Goal: Find specific page/section: Find specific page/section

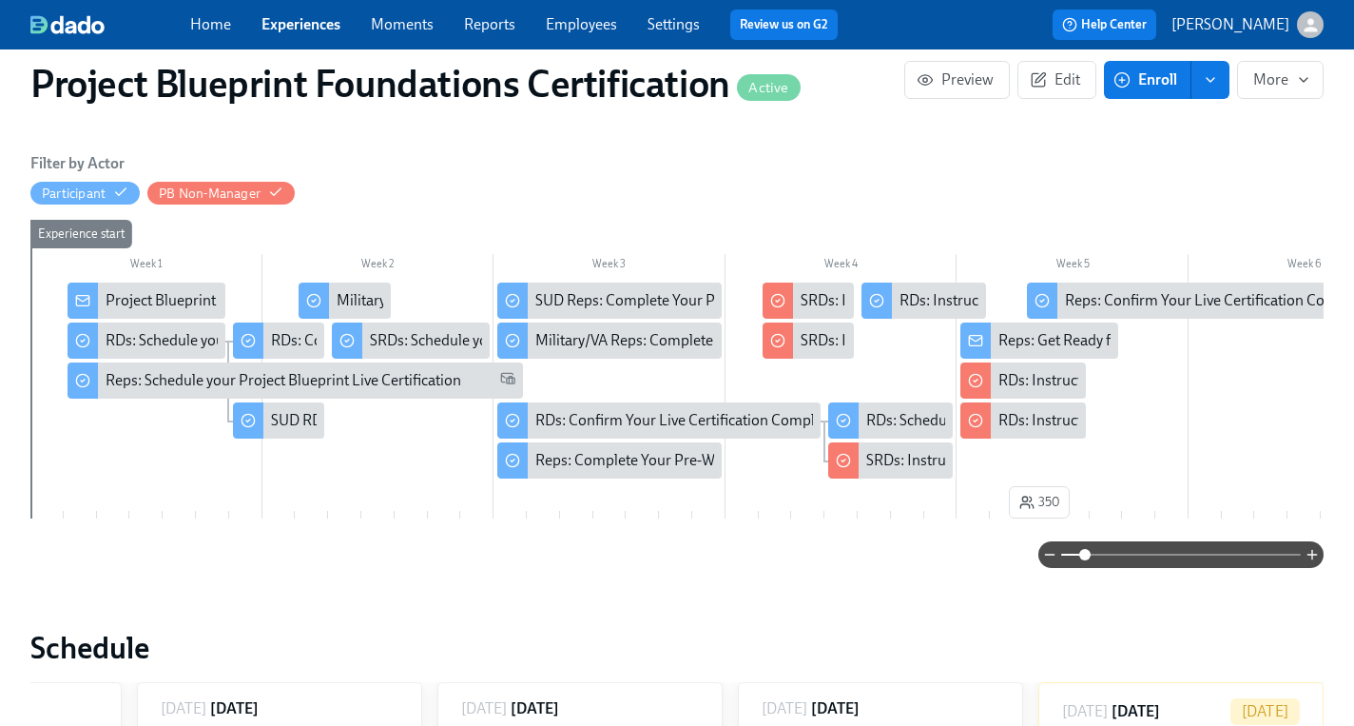
scroll to position [40, 0]
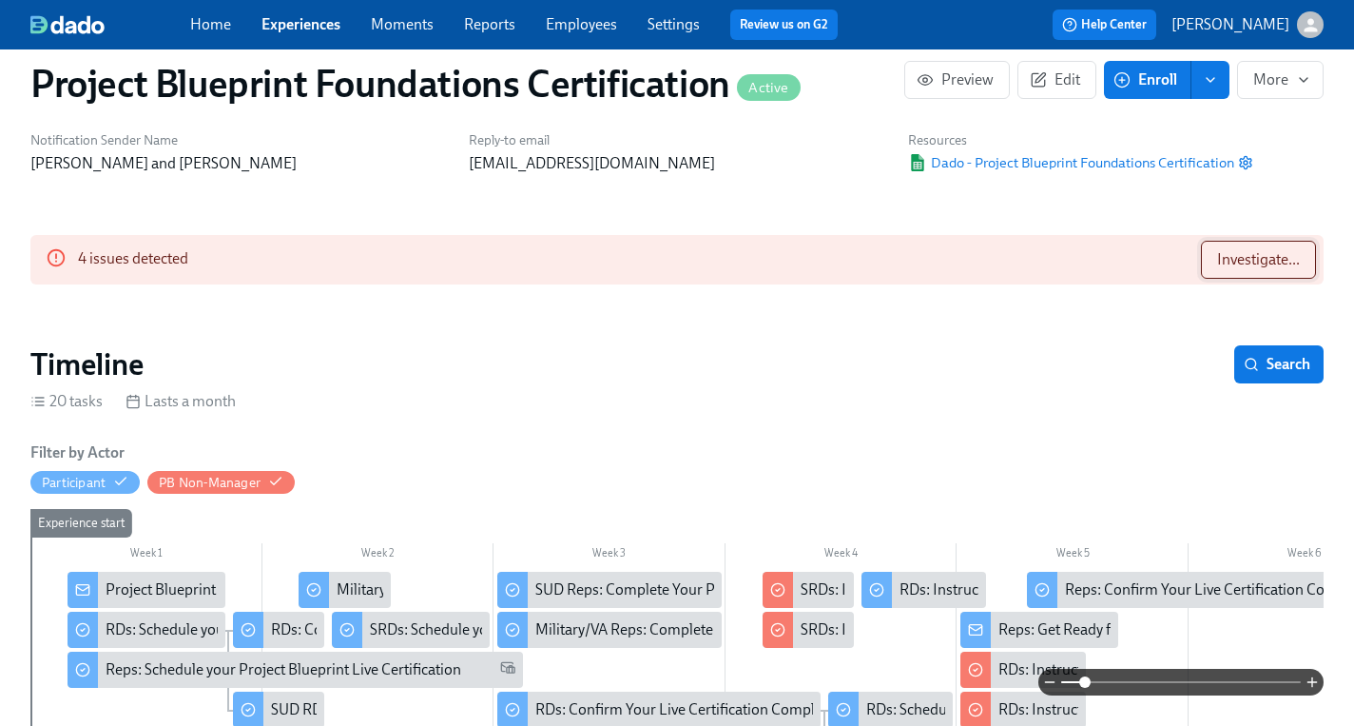
click at [1255, 259] on span "Investigate..." at bounding box center [1258, 259] width 83 height 19
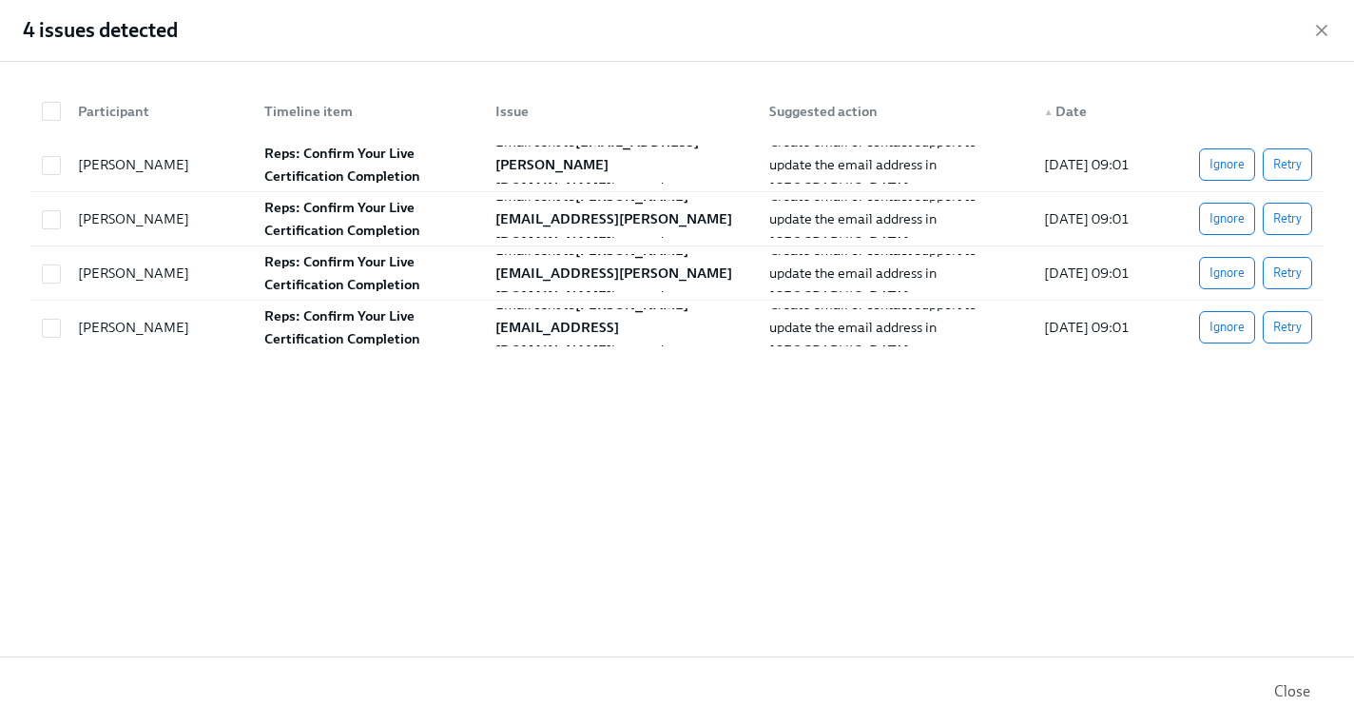
scroll to position [215, 0]
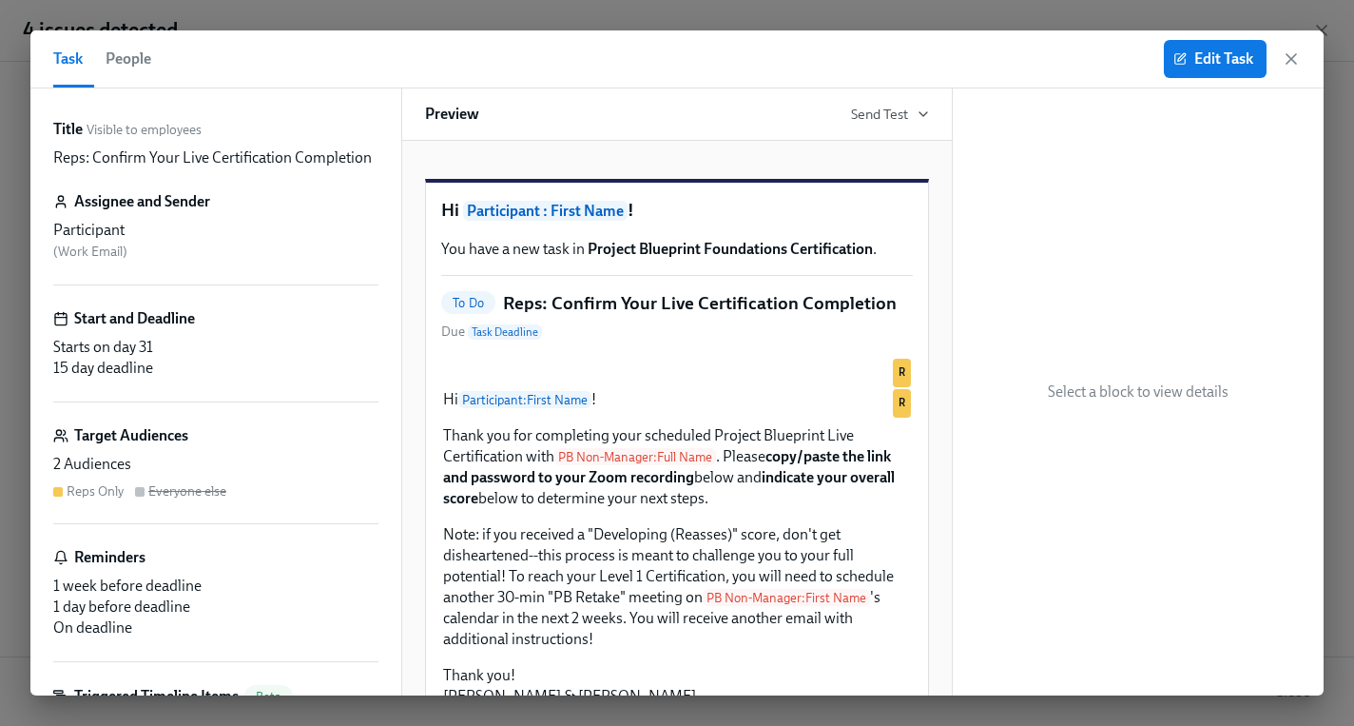
click at [1291, 69] on div "Edit Task" at bounding box center [1232, 59] width 137 height 38
click at [1292, 58] on icon "button" at bounding box center [1291, 58] width 19 height 19
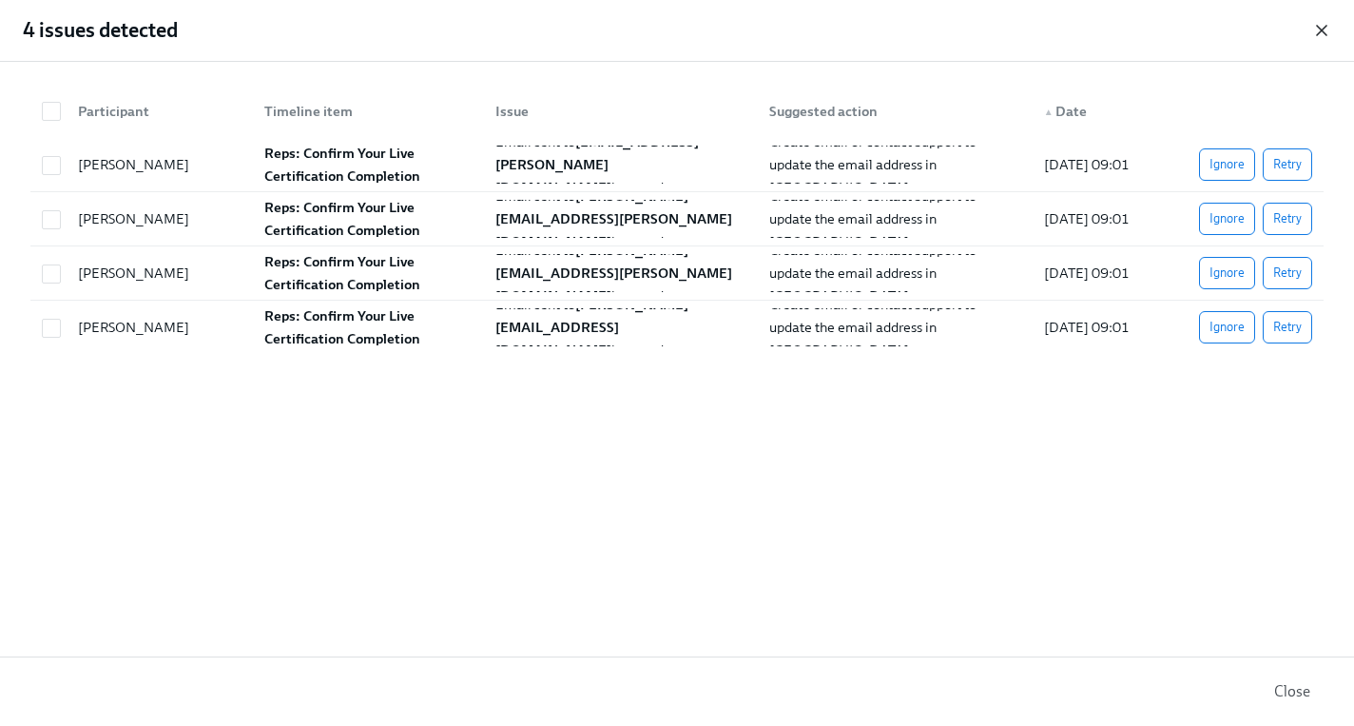
click at [1325, 37] on icon "button" at bounding box center [1321, 30] width 19 height 19
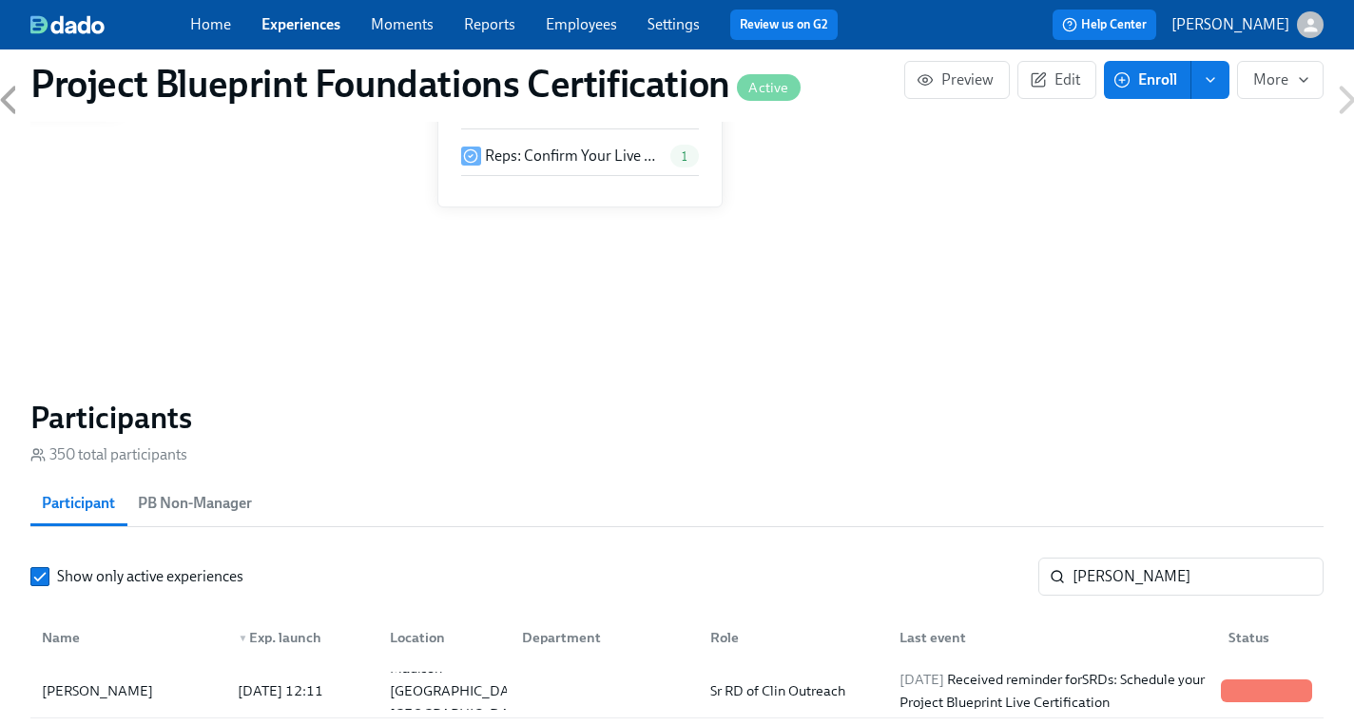
scroll to position [1238, 0]
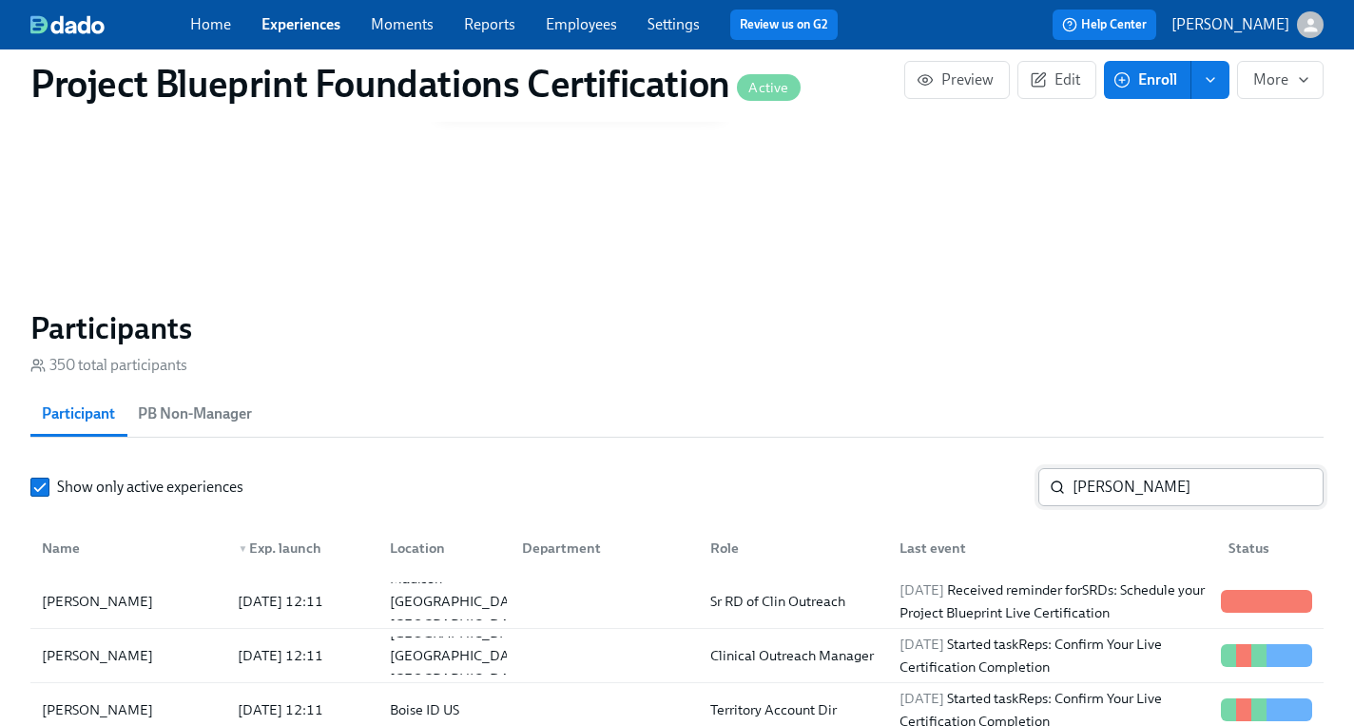
click at [1128, 503] on input "[PERSON_NAME]" at bounding box center [1198, 487] width 251 height 38
drag, startPoint x: 1134, startPoint y: 499, endPoint x: 967, endPoint y: 490, distance: 166.7
click at [967, 490] on div "Show only active experiences [PERSON_NAME]" at bounding box center [676, 487] width 1293 height 38
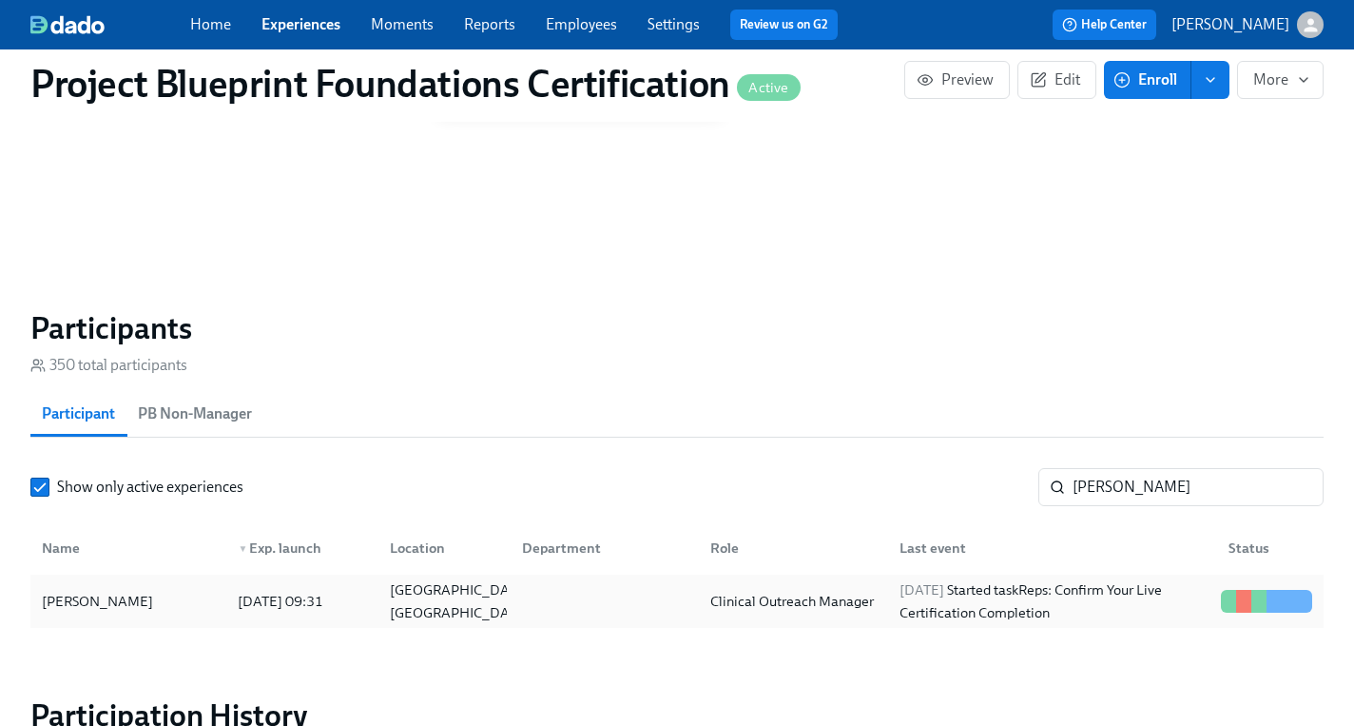
click at [56, 611] on div "[PERSON_NAME]" at bounding box center [97, 601] width 126 height 23
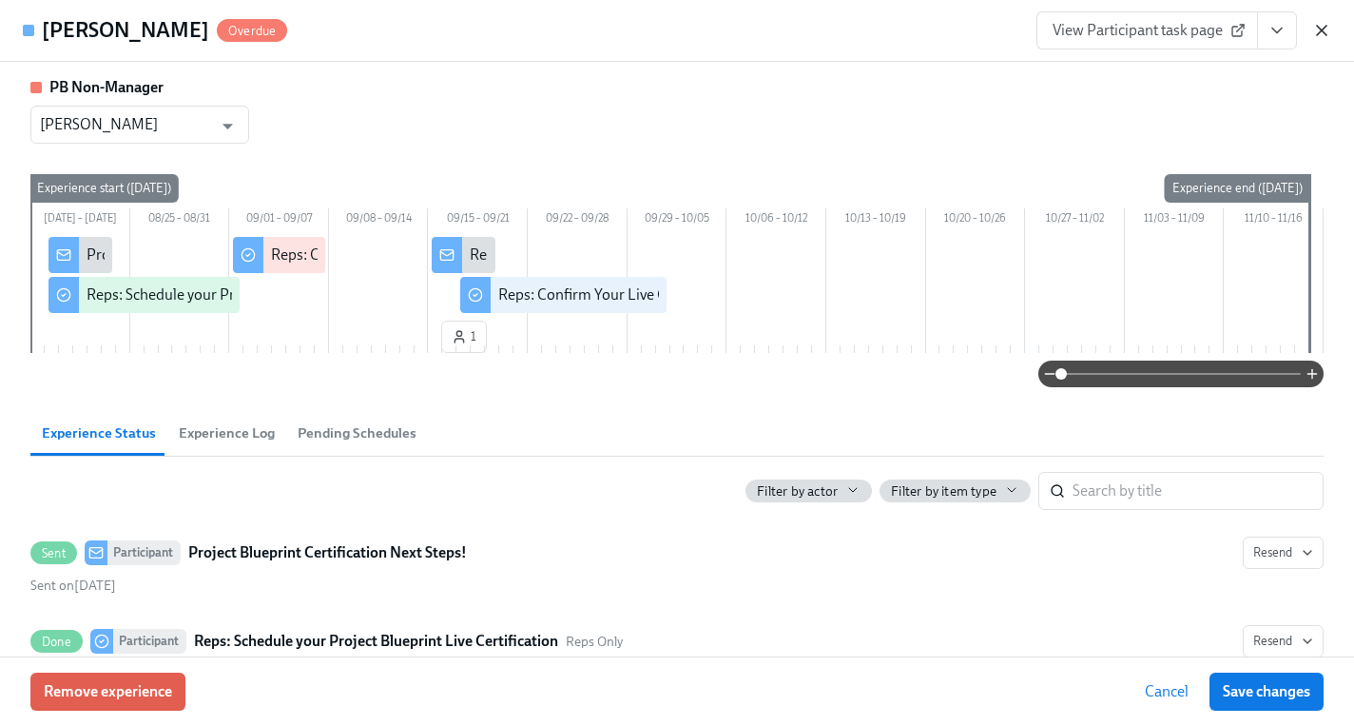
click at [1322, 38] on icon "button" at bounding box center [1321, 30] width 19 height 19
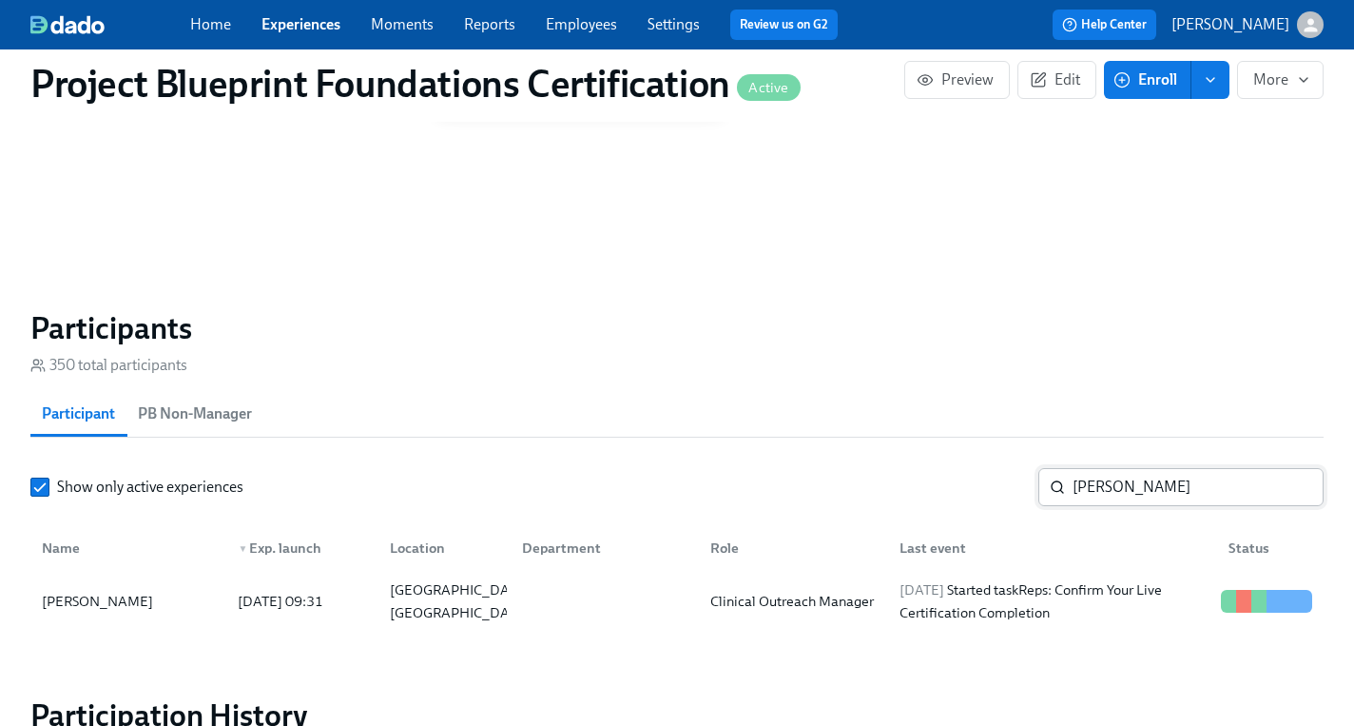
click at [1117, 491] on input "[PERSON_NAME]" at bounding box center [1198, 487] width 251 height 38
type input "j"
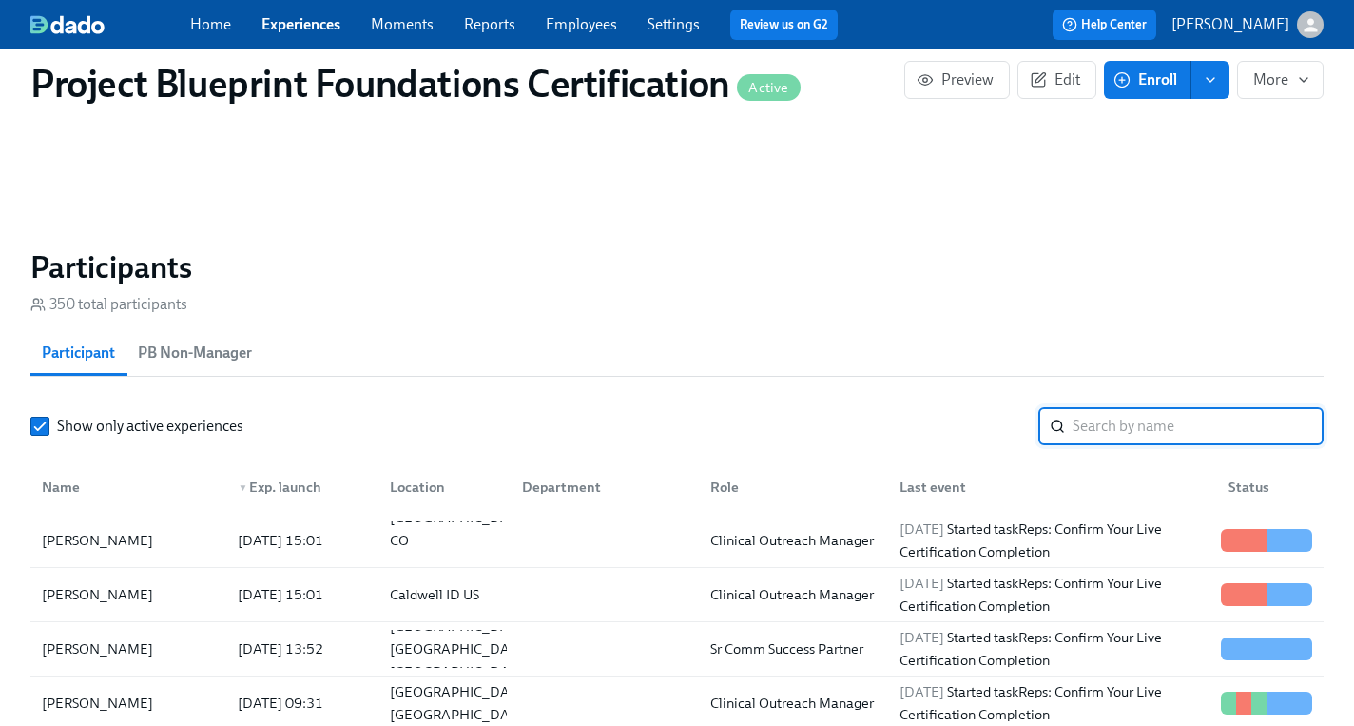
scroll to position [1334, 0]
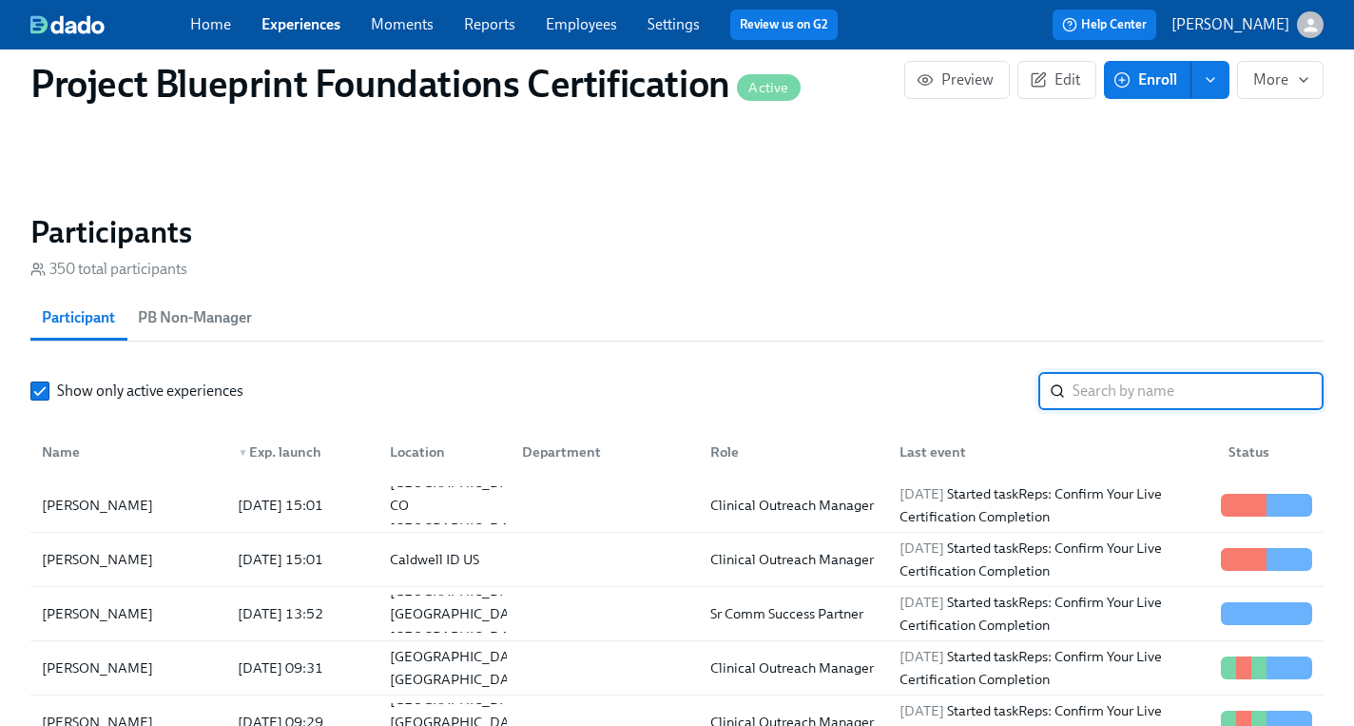
click at [1132, 397] on input "search" at bounding box center [1198, 391] width 251 height 38
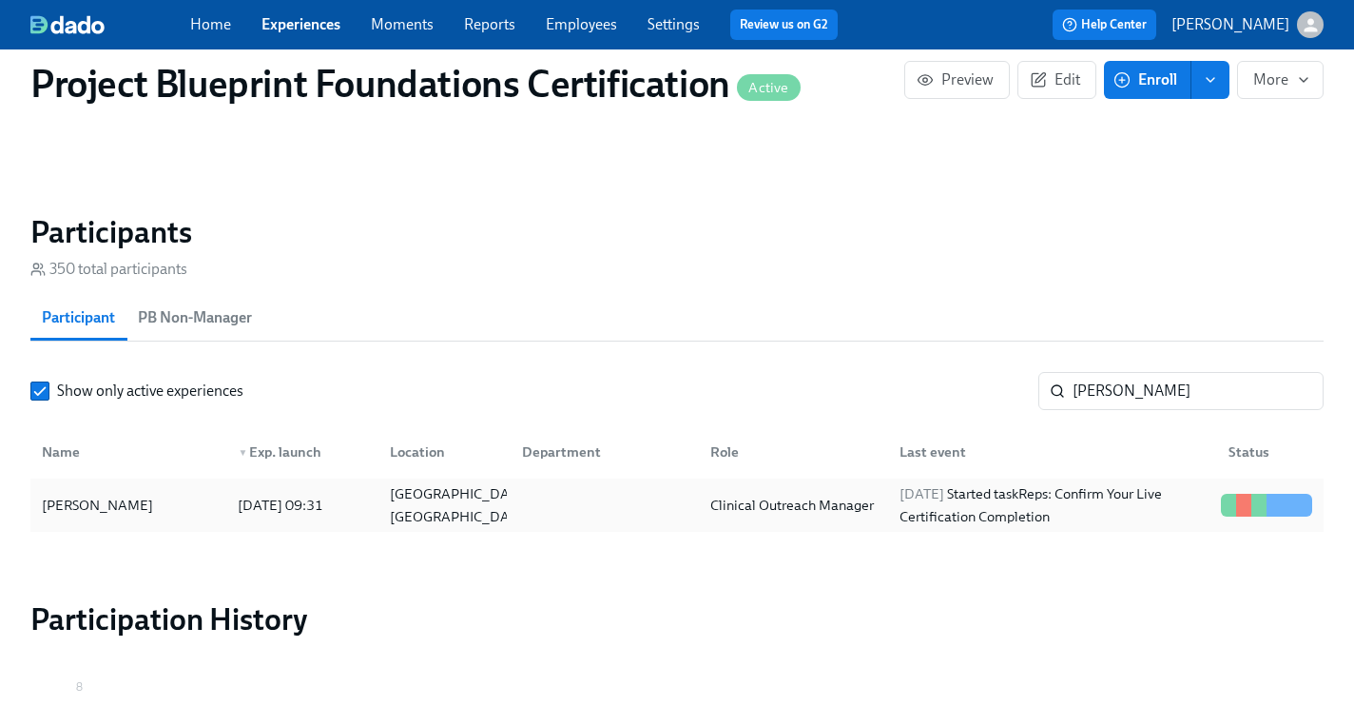
click at [162, 510] on div "[PERSON_NAME]" at bounding box center [128, 505] width 188 height 38
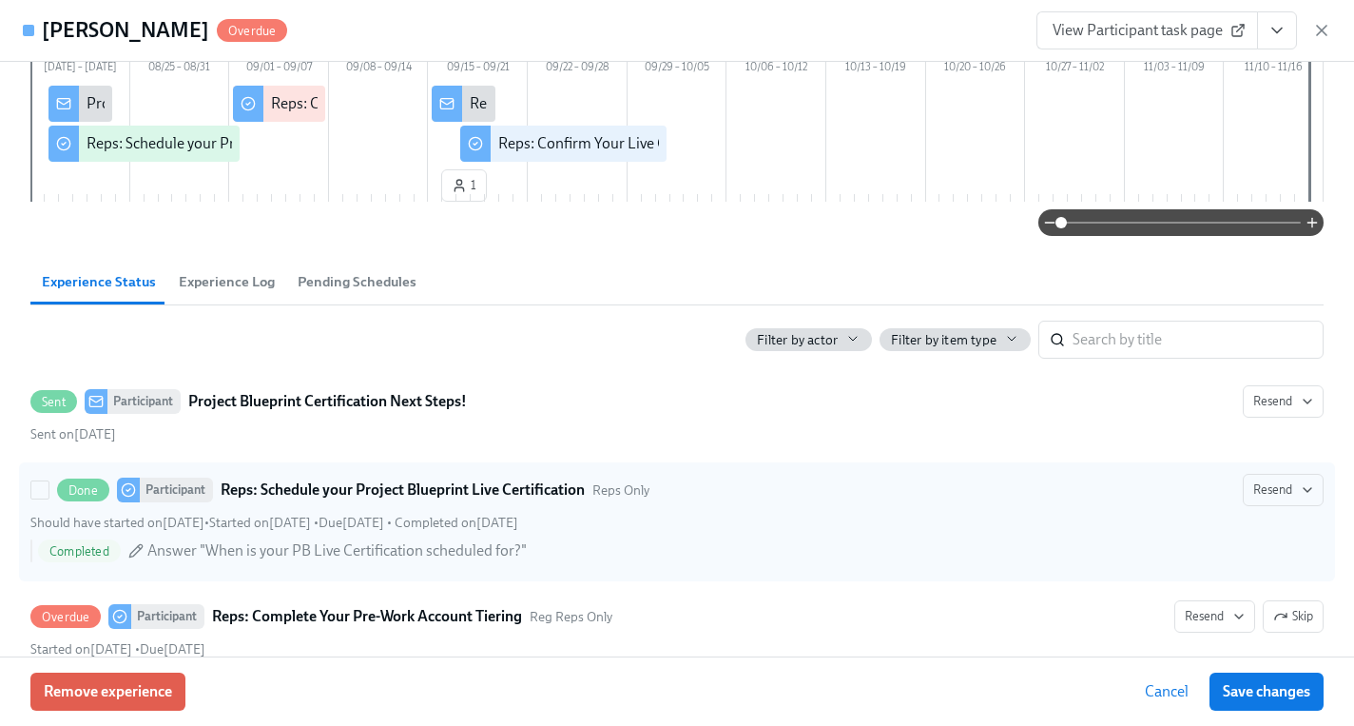
scroll to position [233, 0]
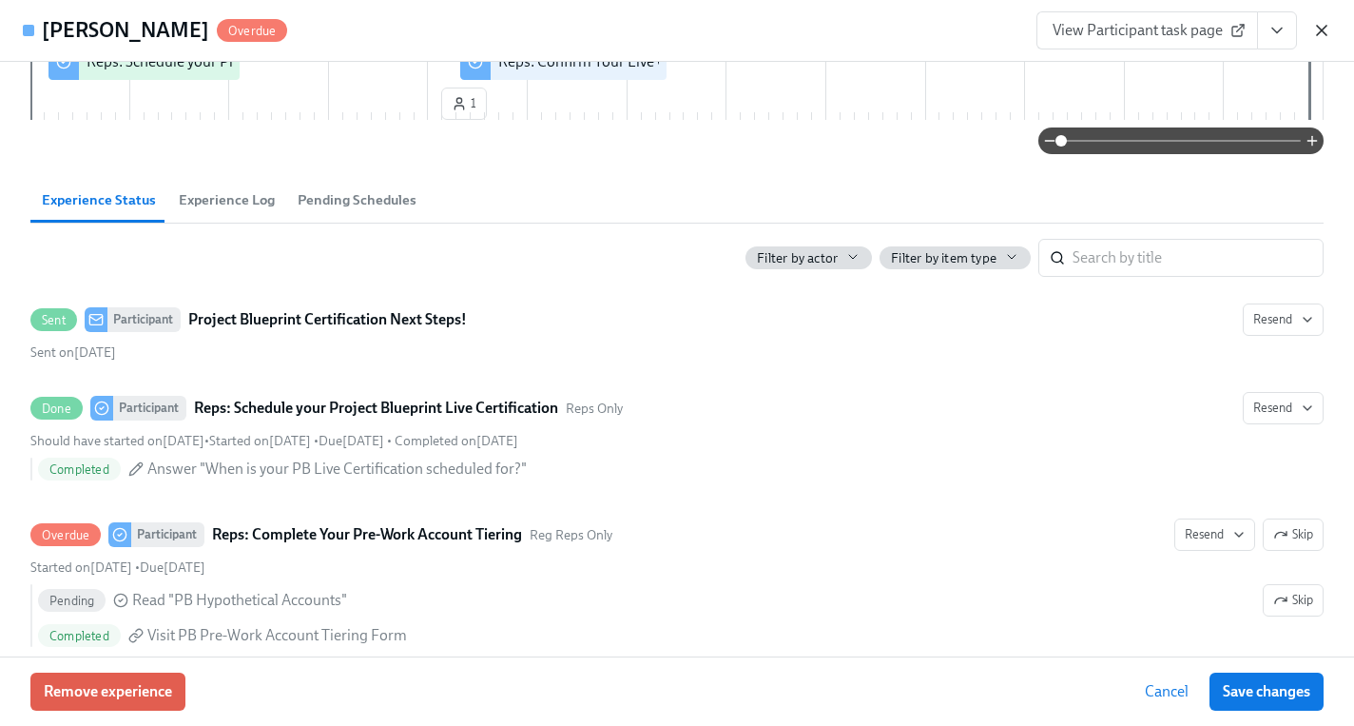
click at [1321, 27] on icon "button" at bounding box center [1321, 30] width 19 height 19
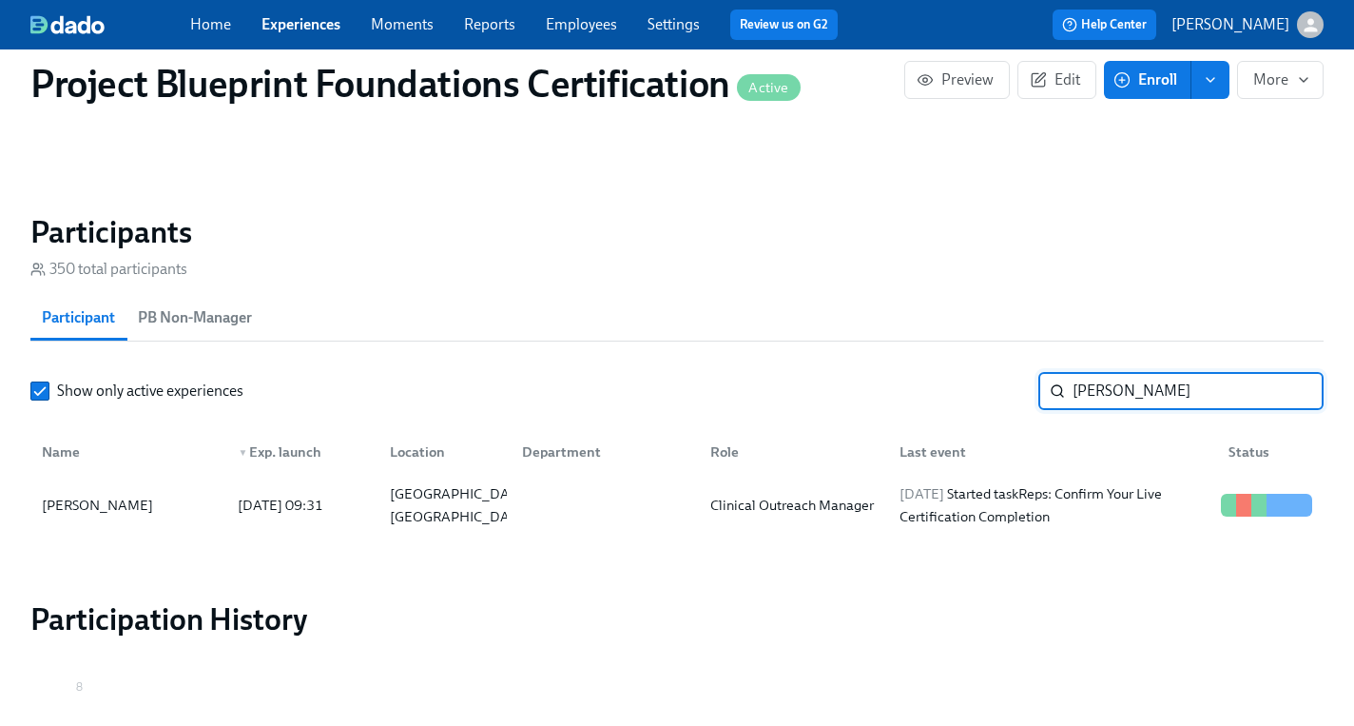
drag, startPoint x: 1132, startPoint y: 391, endPoint x: 960, endPoint y: 401, distance: 171.5
click at [960, 401] on div "Show only active experiences [PERSON_NAME]" at bounding box center [676, 391] width 1293 height 38
type input "annik"
click at [1289, 399] on input "annik" at bounding box center [1198, 391] width 251 height 38
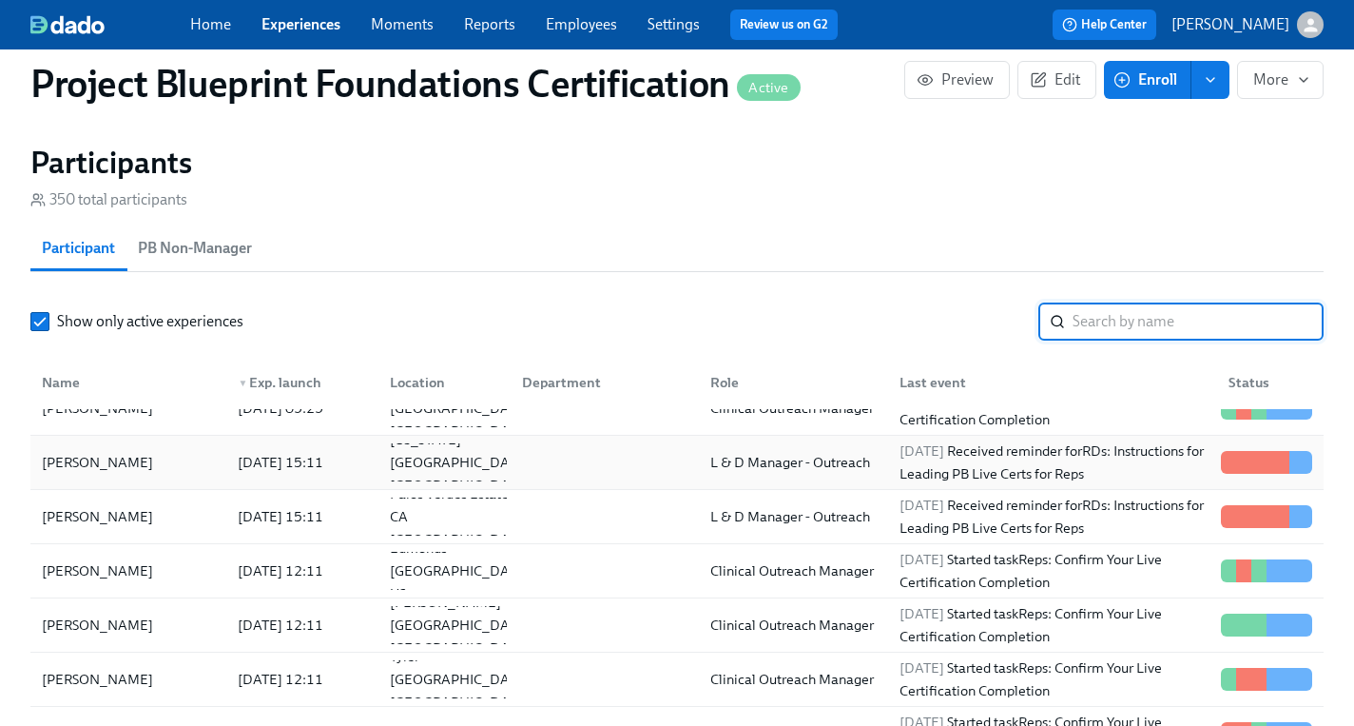
scroll to position [259, 0]
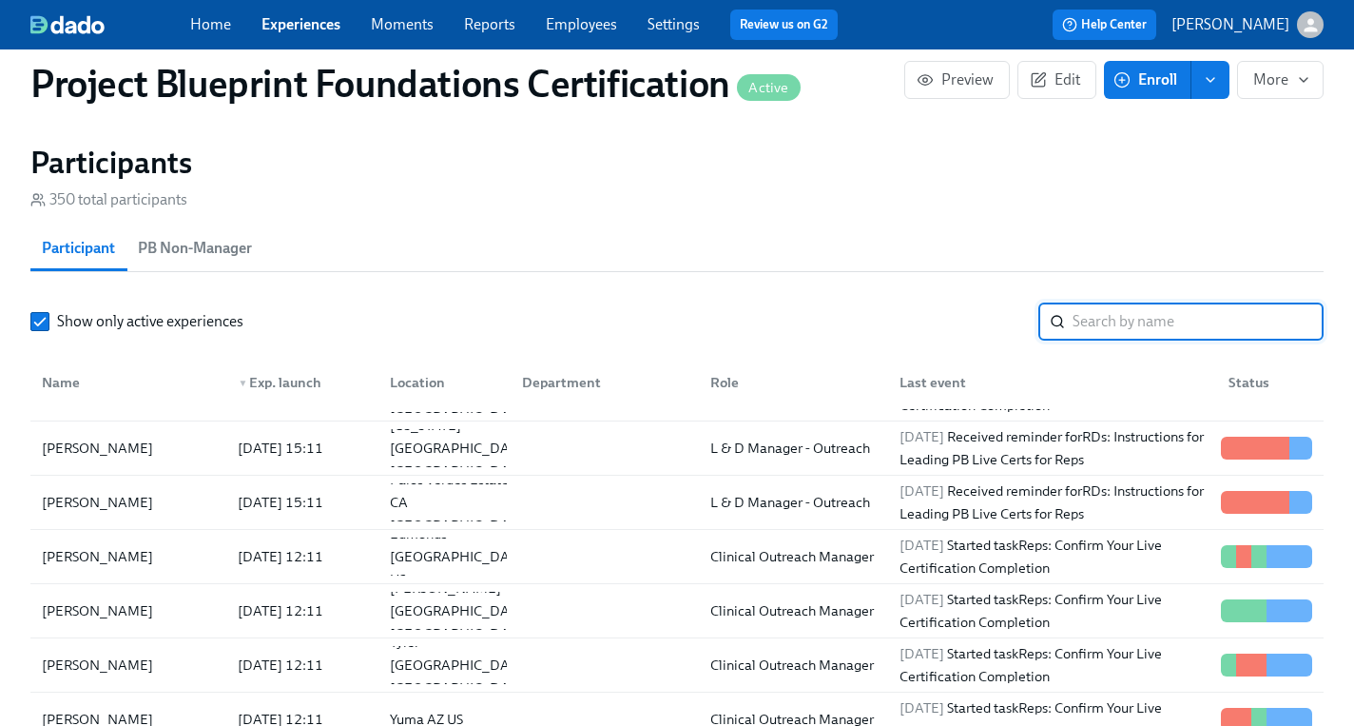
click at [1146, 324] on input "search" at bounding box center [1198, 321] width 251 height 38
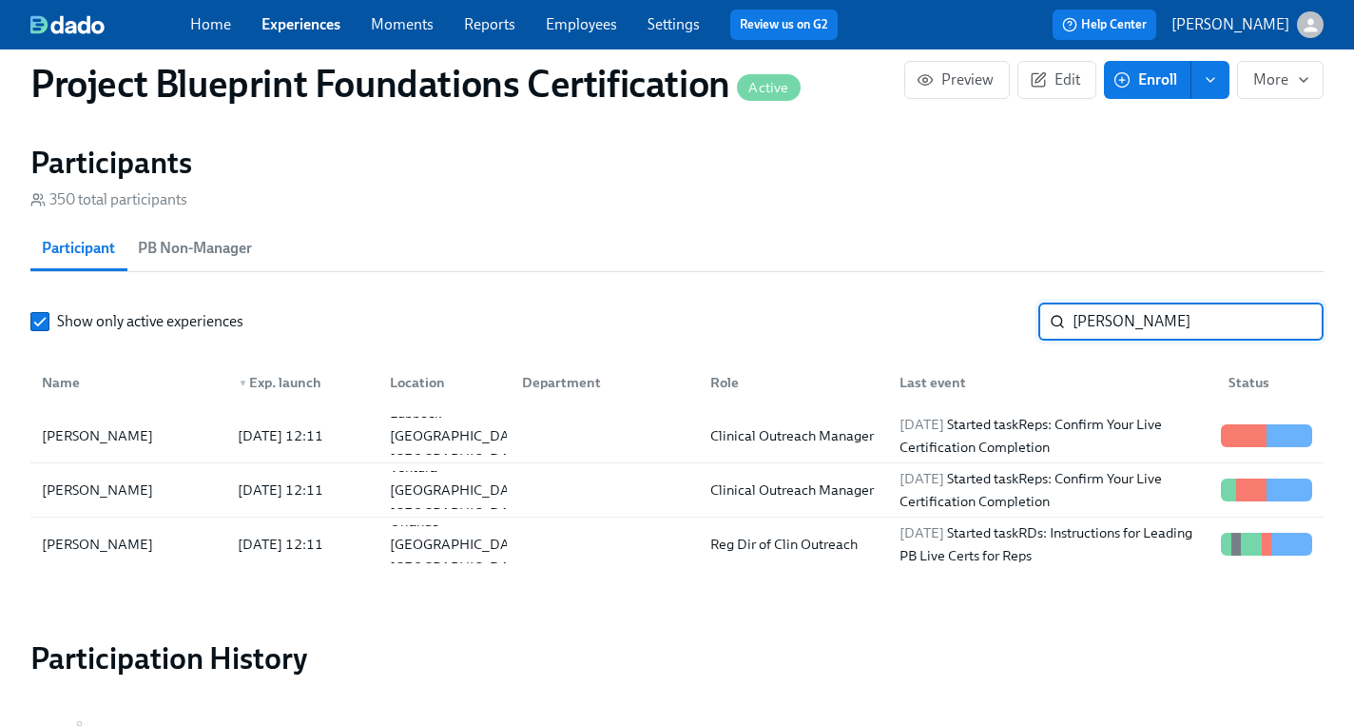
click at [1131, 330] on input "[PERSON_NAME]" at bounding box center [1198, 321] width 251 height 38
type input "[PERSON_NAME]"
click at [116, 552] on div "[PERSON_NAME]" at bounding box center [97, 544] width 126 height 23
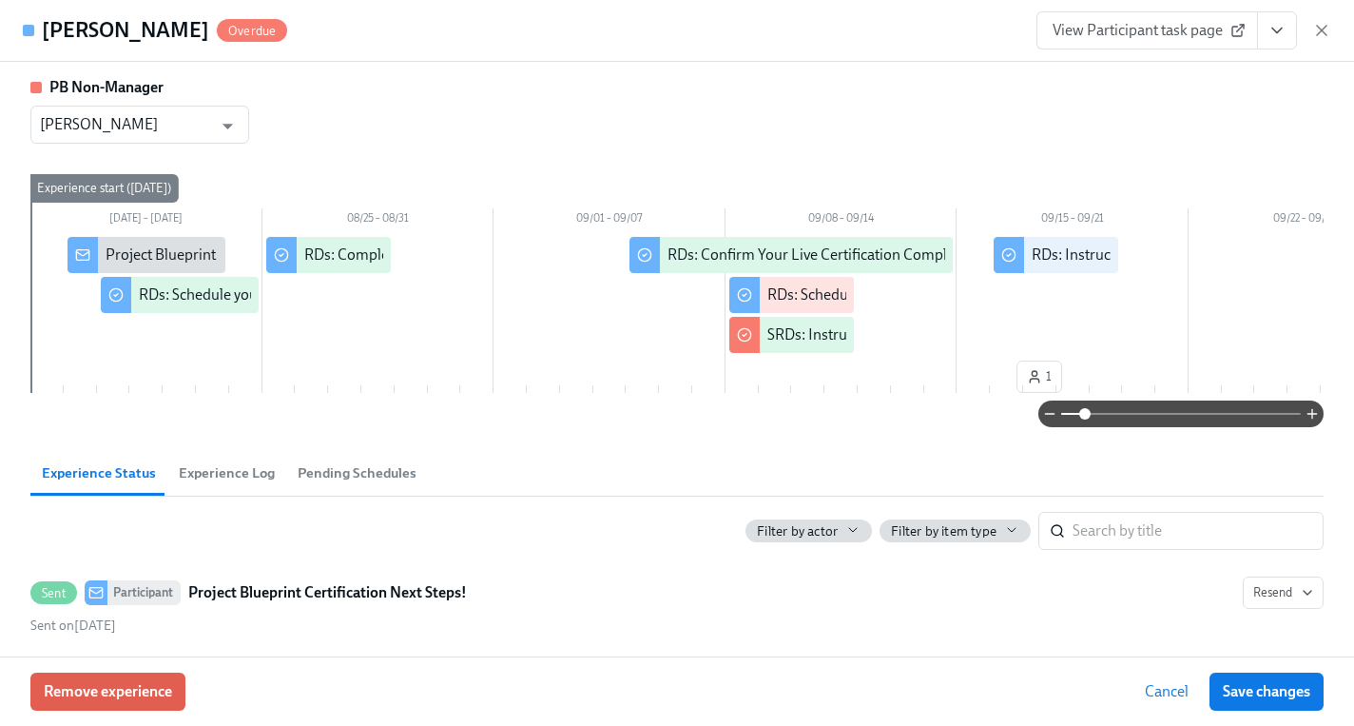
drag, startPoint x: 1064, startPoint y: 414, endPoint x: 1083, endPoint y: 414, distance: 19.0
click at [1083, 414] on span at bounding box center [1084, 413] width 11 height 11
click at [1312, 31] on icon "button" at bounding box center [1321, 30] width 19 height 19
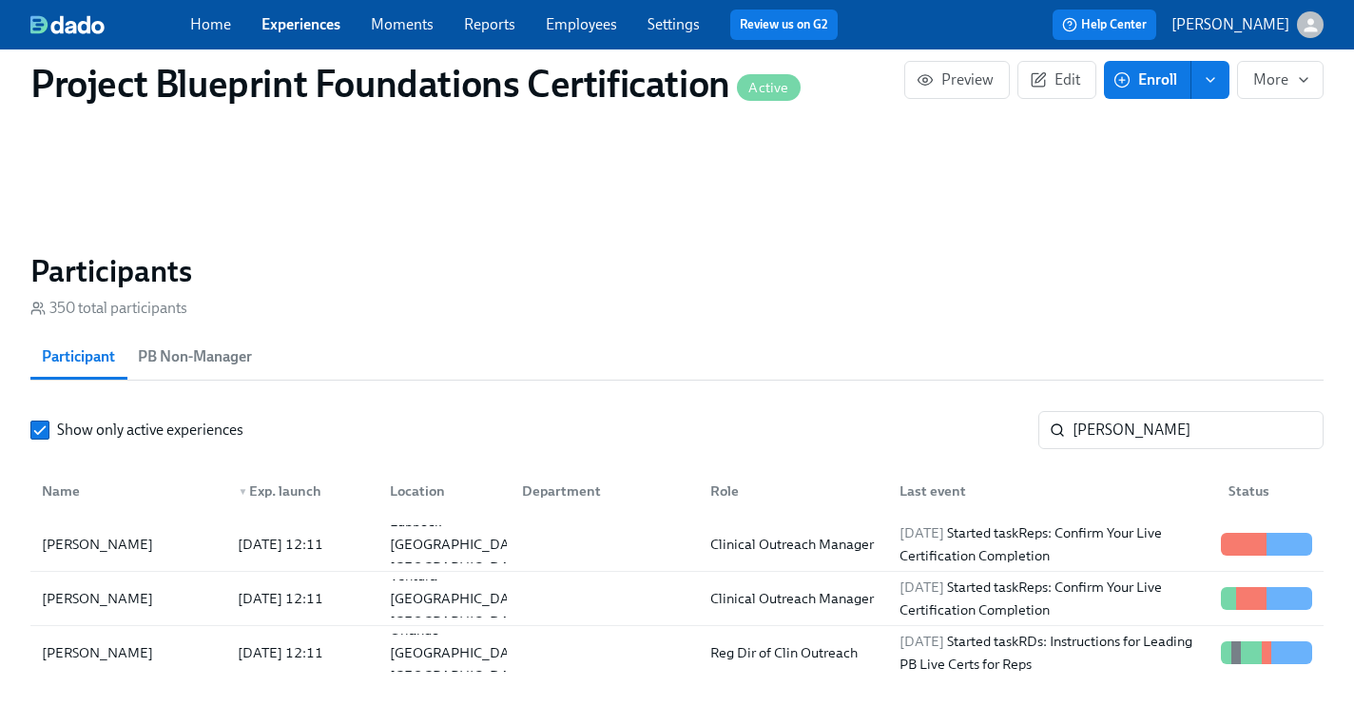
scroll to position [1262, 0]
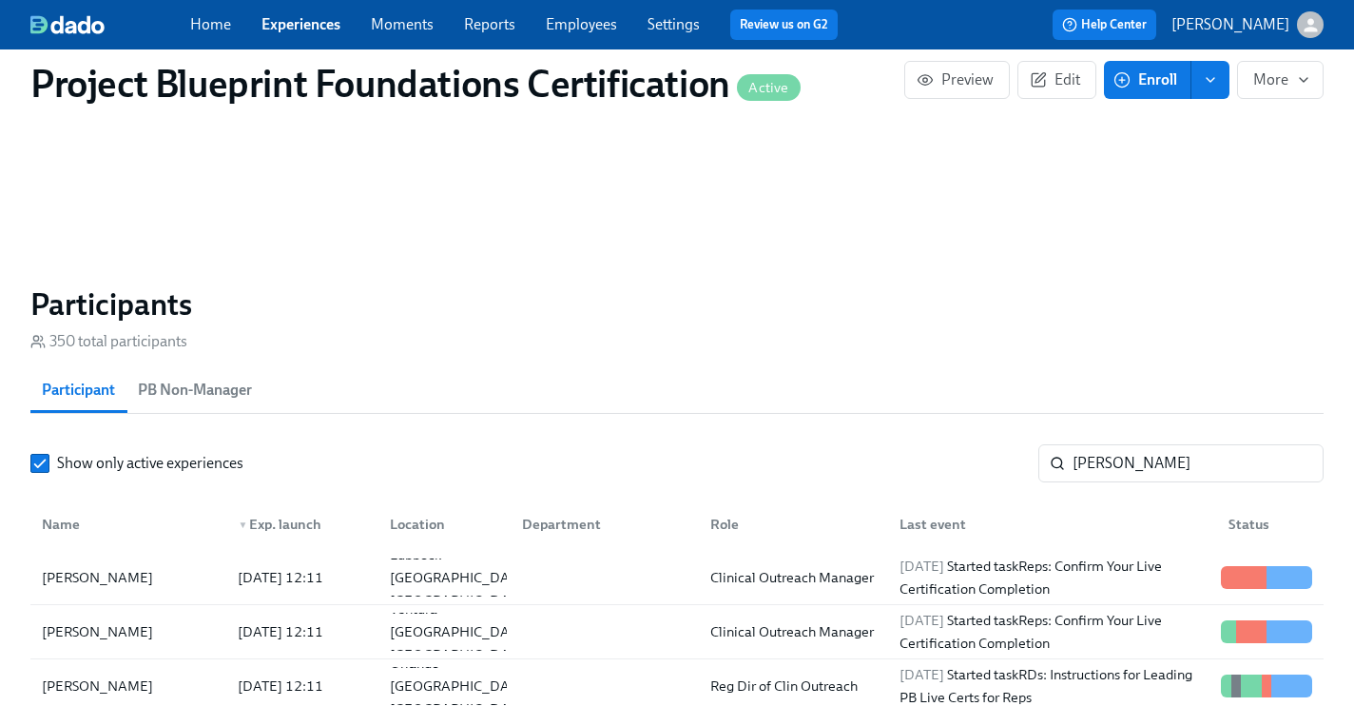
click at [552, 23] on link "Employees" at bounding box center [581, 24] width 71 height 18
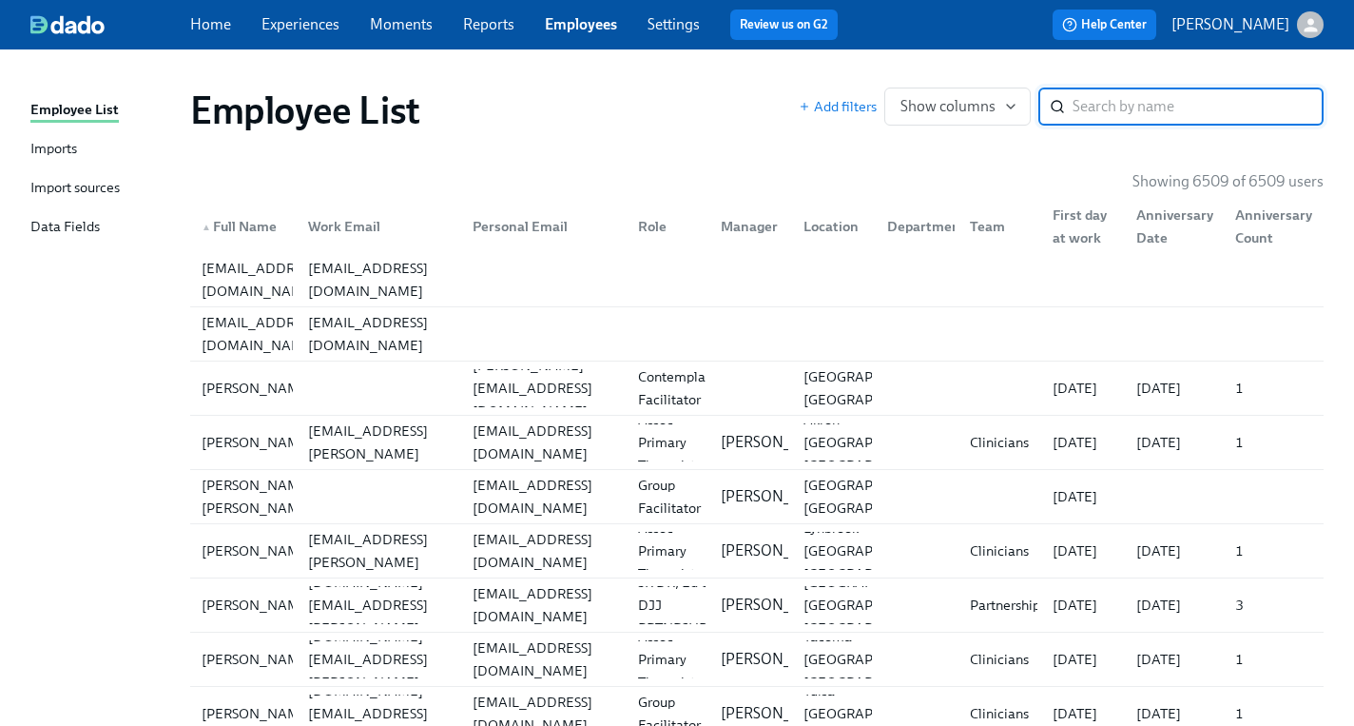
click at [1190, 106] on input "search" at bounding box center [1198, 106] width 251 height 38
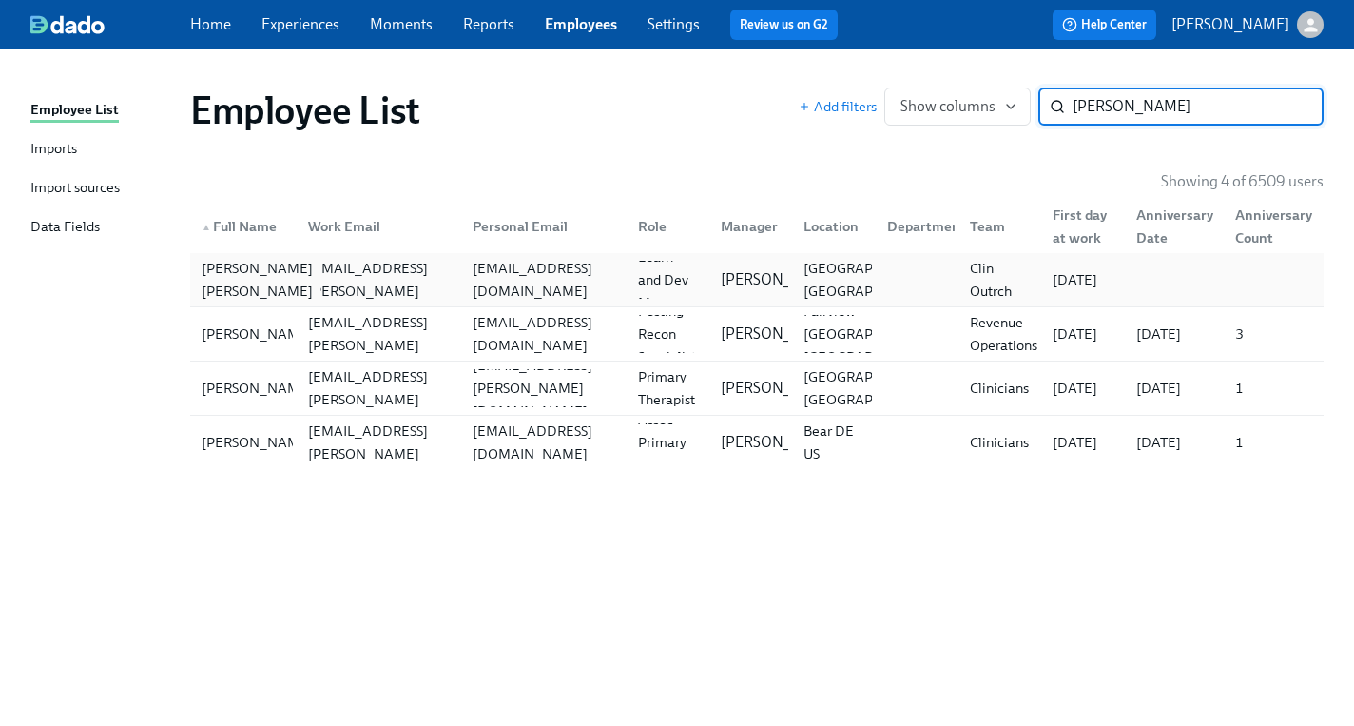
type input "[PERSON_NAME]"
click at [213, 281] on div "[PERSON_NAME] [PERSON_NAME]" at bounding box center [257, 280] width 126 height 46
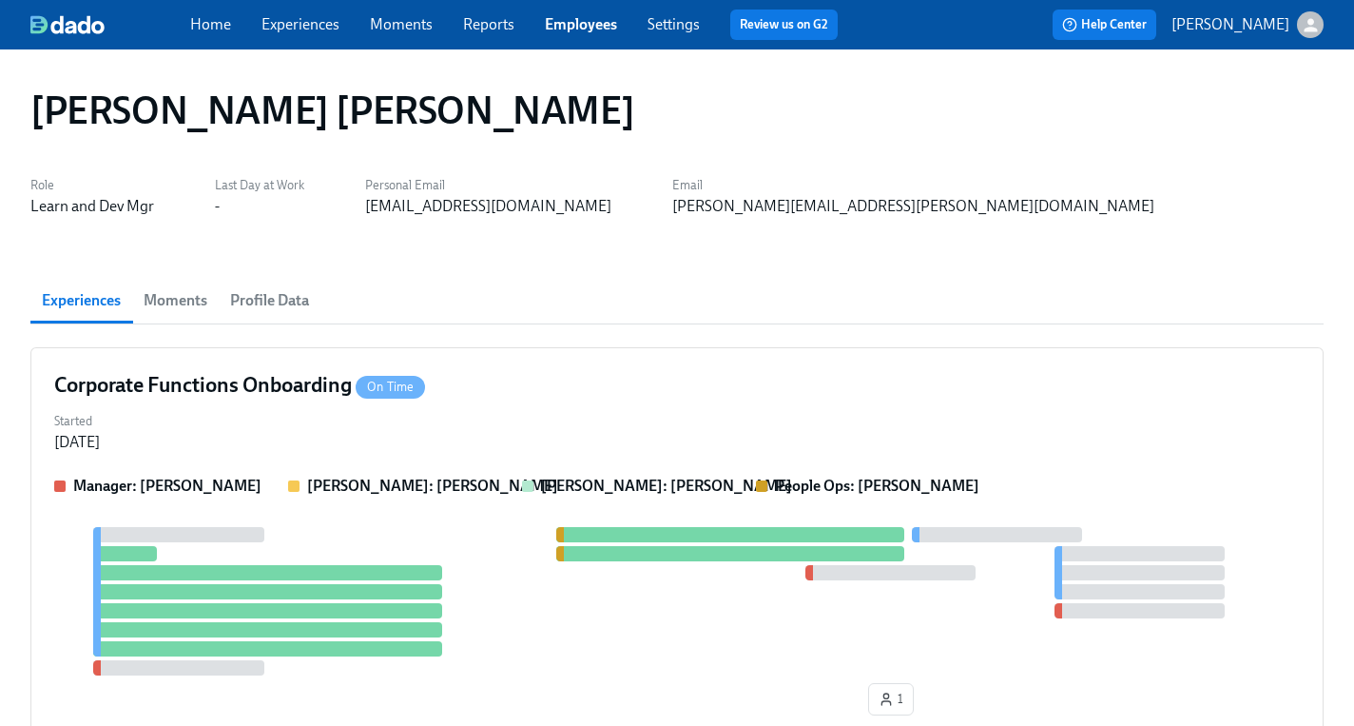
click at [296, 295] on span "Profile Data" at bounding box center [269, 300] width 79 height 27
